Goal: Information Seeking & Learning: Learn about a topic

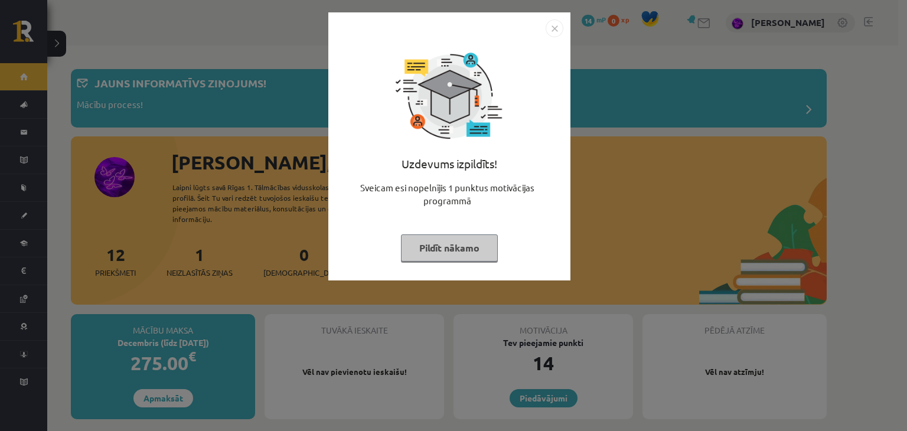
click at [456, 249] on button "Pildīt nākamo" at bounding box center [449, 248] width 97 height 27
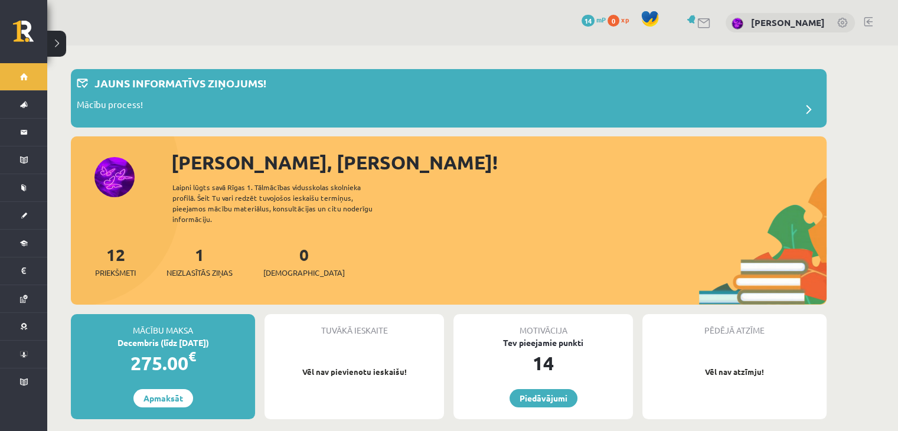
click at [707, 19] on link at bounding box center [705, 23] width 14 height 10
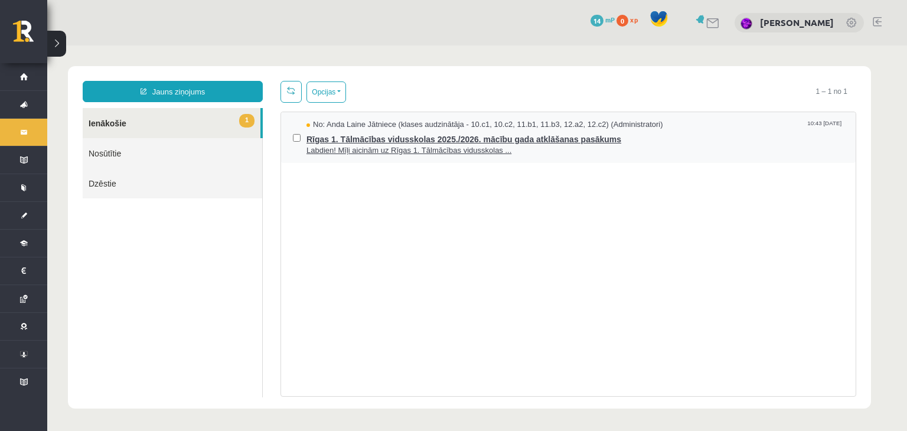
click at [514, 140] on span "Rīgas 1. Tālmācības vidusskolas 2025./2026. mācību gada atklāšanas pasākums" at bounding box center [576, 138] width 538 height 15
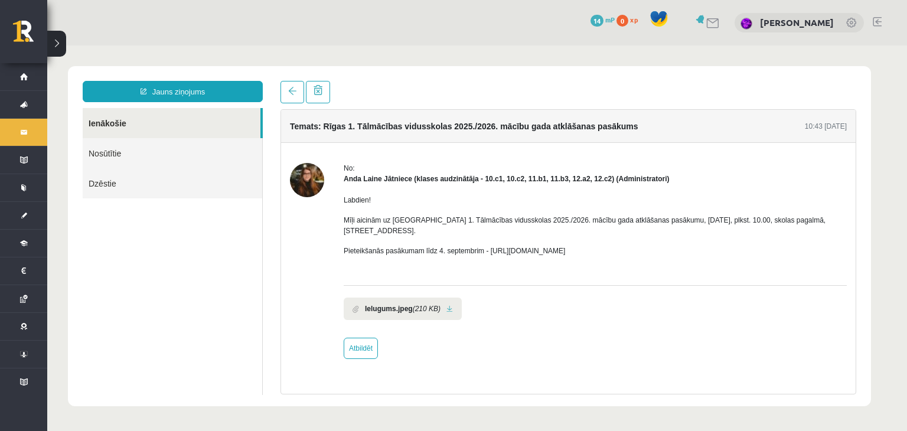
click at [146, 148] on link "Nosūtītie" at bounding box center [173, 153] width 180 height 30
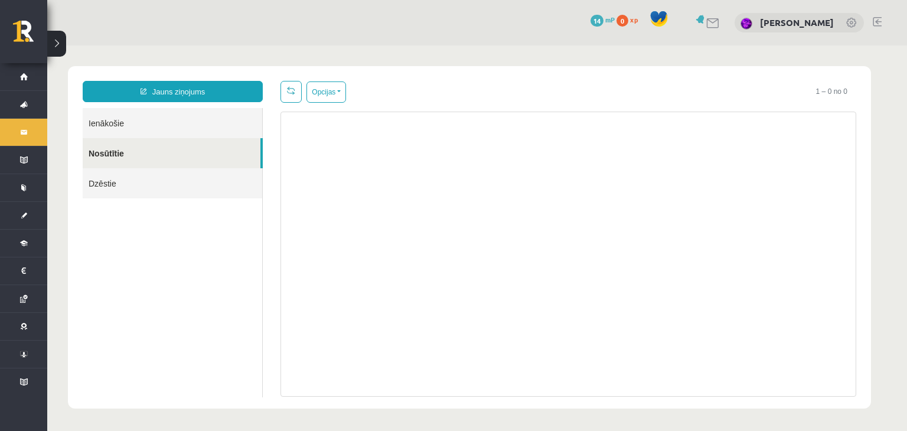
click at [160, 120] on link "Ienākošie" at bounding box center [173, 123] width 180 height 30
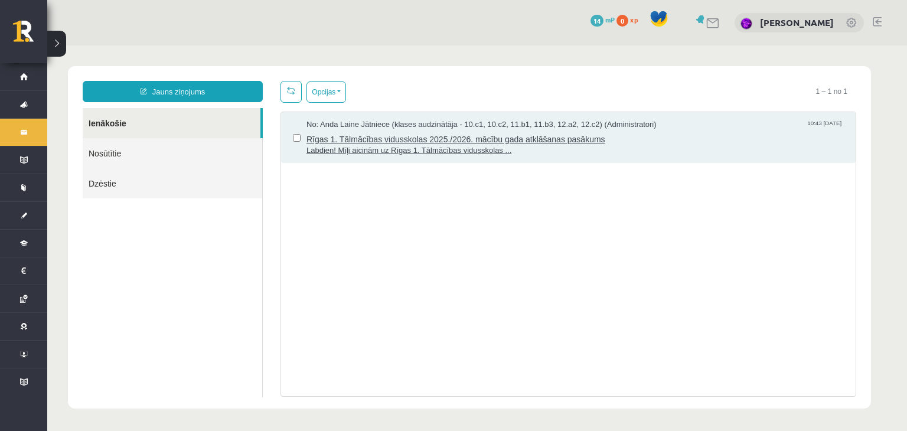
click at [485, 138] on span "Rīgas 1. Tālmācības vidusskolas 2025./2026. mācību gada atklāšanas pasākums" at bounding box center [576, 138] width 538 height 15
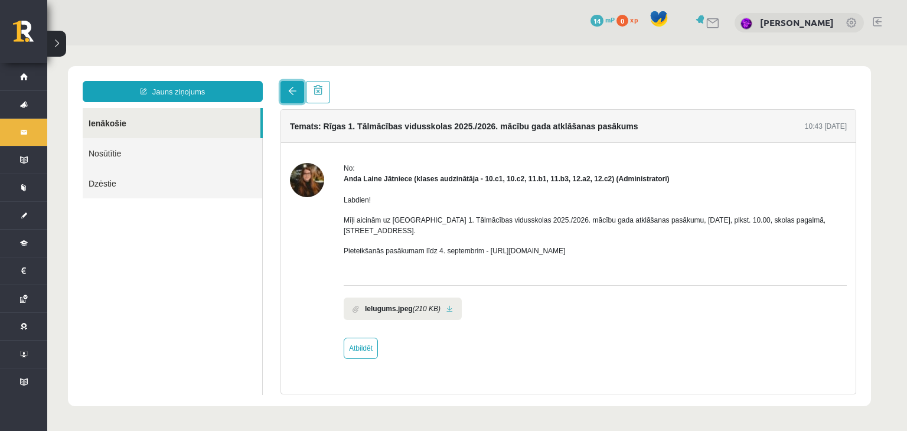
click at [289, 95] on span at bounding box center [292, 91] width 8 height 8
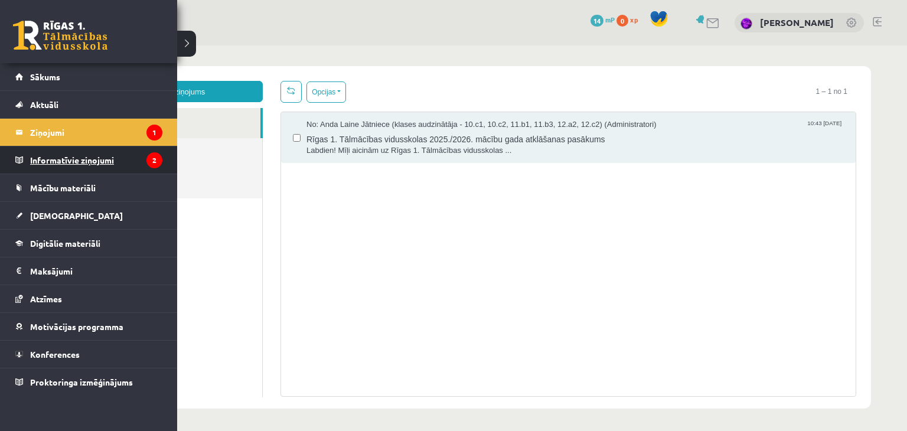
click at [86, 162] on legend "Informatīvie ziņojumi 2" at bounding box center [96, 159] width 132 height 27
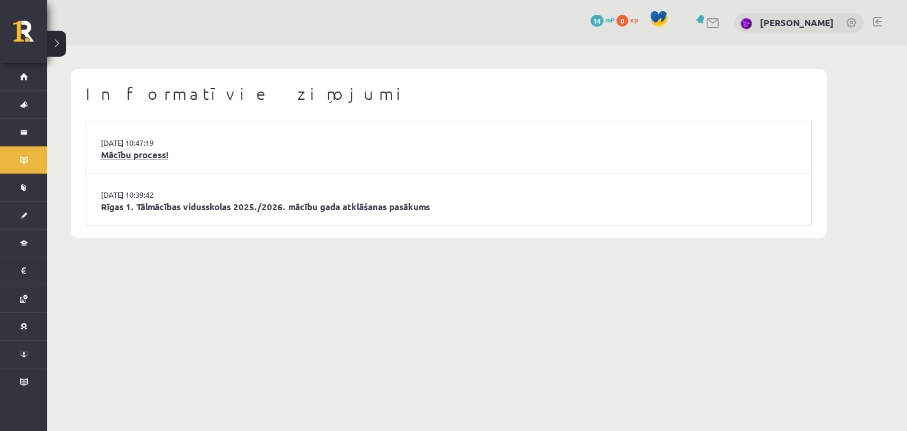
click at [135, 157] on link "Mācību process!" at bounding box center [449, 155] width 696 height 14
click at [248, 205] on link "Rīgas 1. Tālmācības vidusskolas 2025./2026. mācību gada atklāšanas pasākums" at bounding box center [449, 207] width 696 height 14
click at [159, 158] on link "Mācību process!" at bounding box center [449, 155] width 696 height 14
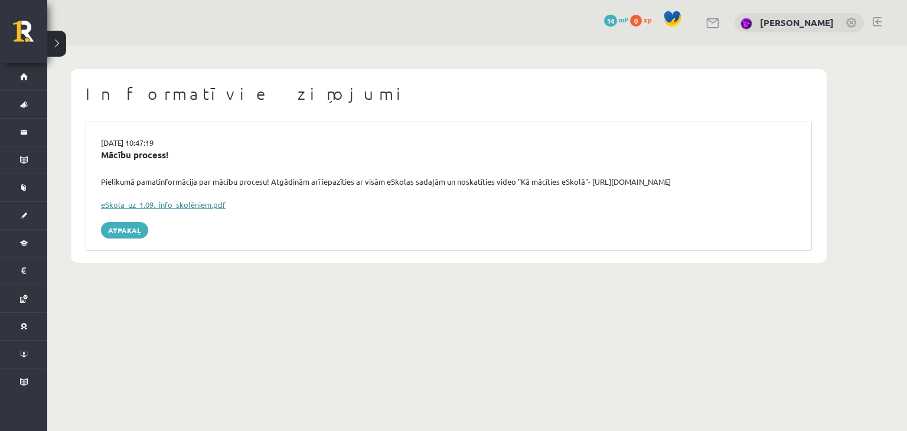
click at [139, 203] on link "eSkola_uz_1.09._info_skolēniem.pdf" at bounding box center [163, 205] width 125 height 10
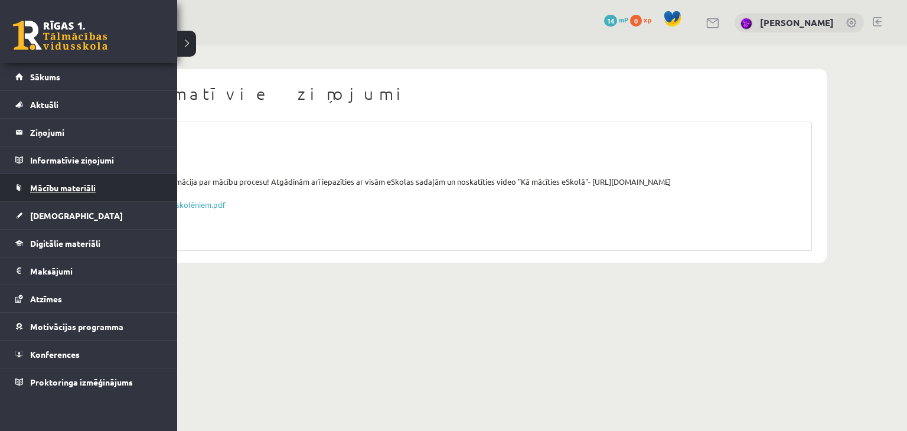
click at [61, 190] on span "Mācību materiāli" at bounding box center [63, 188] width 66 height 11
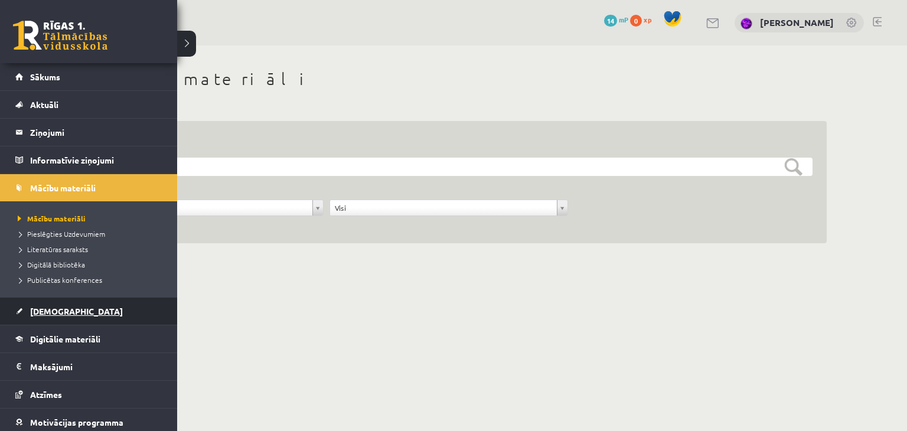
click at [48, 308] on span "[DEMOGRAPHIC_DATA]" at bounding box center [76, 311] width 93 height 11
